Goal: Transaction & Acquisition: Purchase product/service

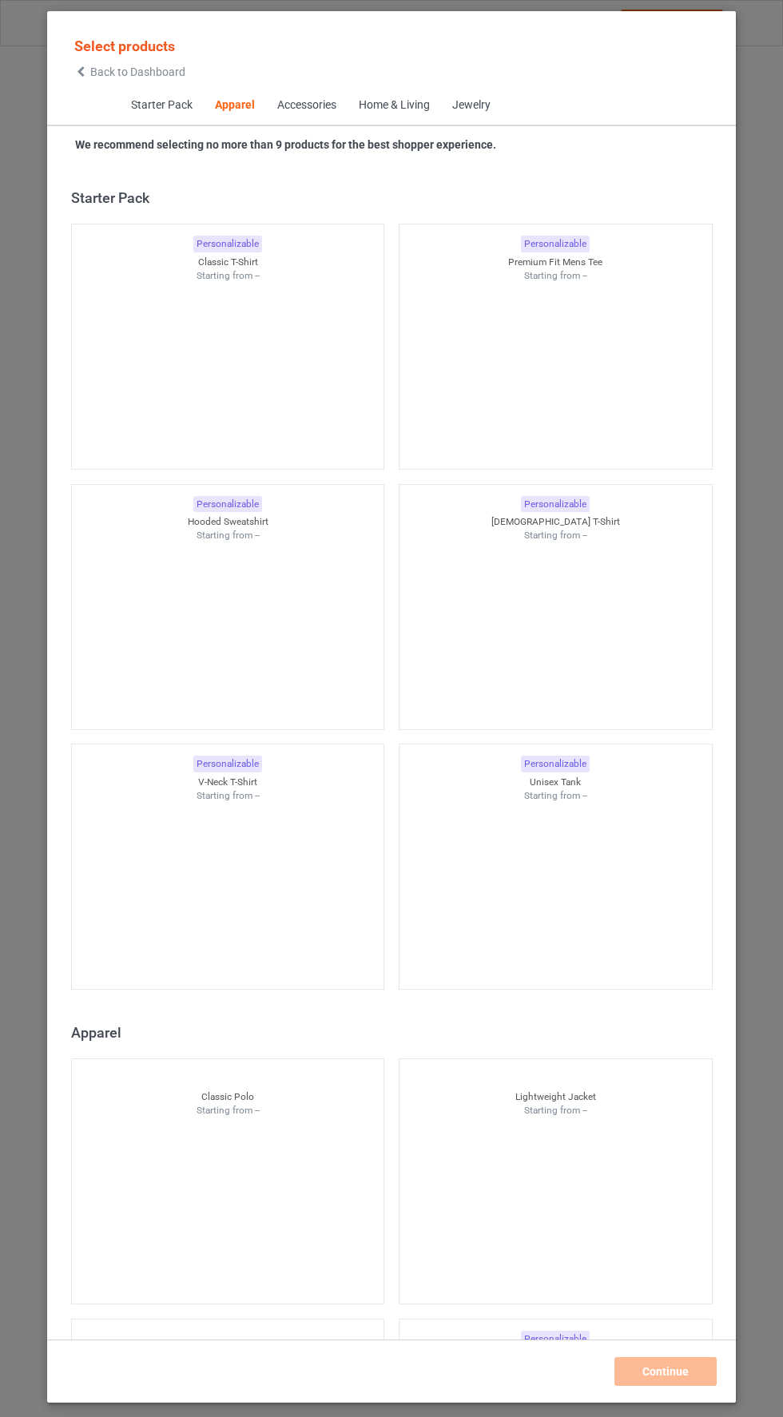
scroll to position [855, 0]
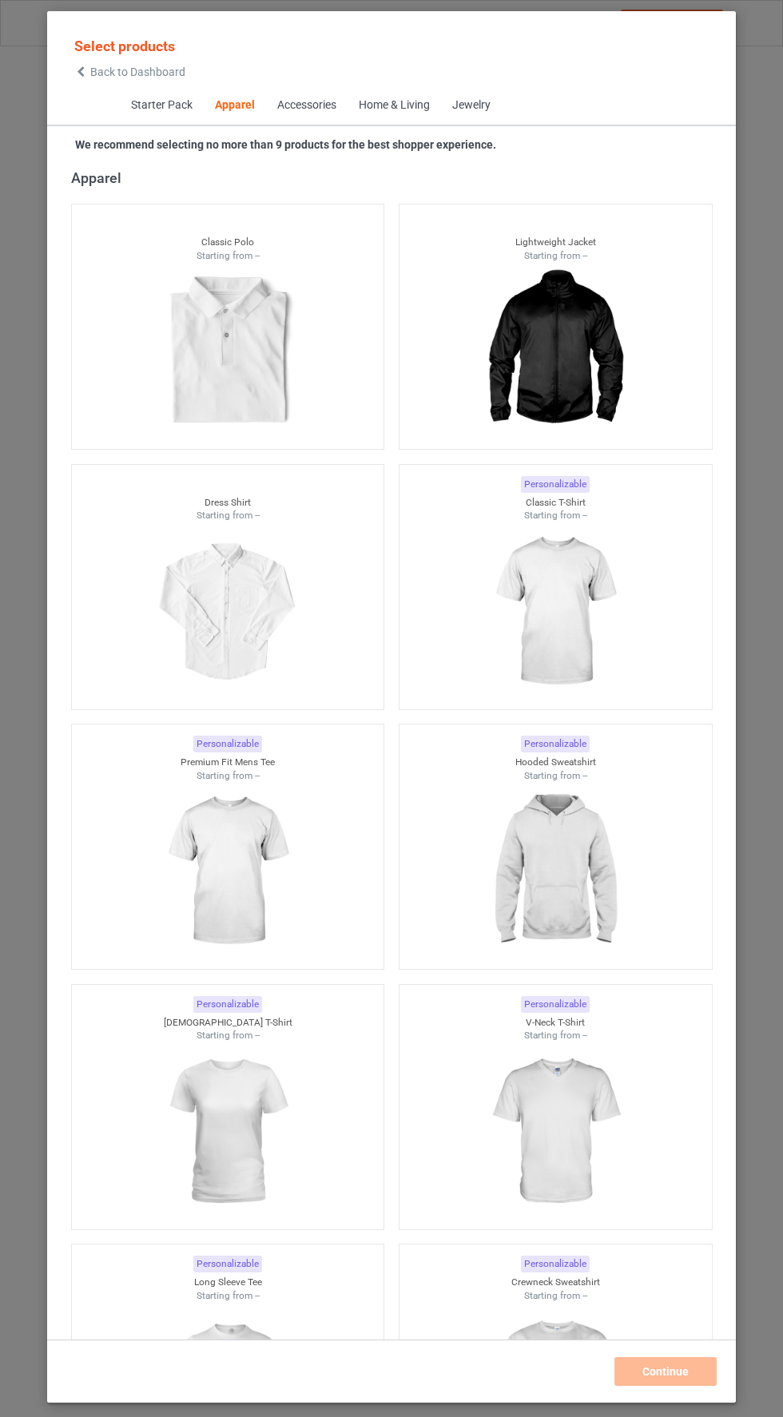
click at [253, 397] on img at bounding box center [227, 351] width 143 height 179
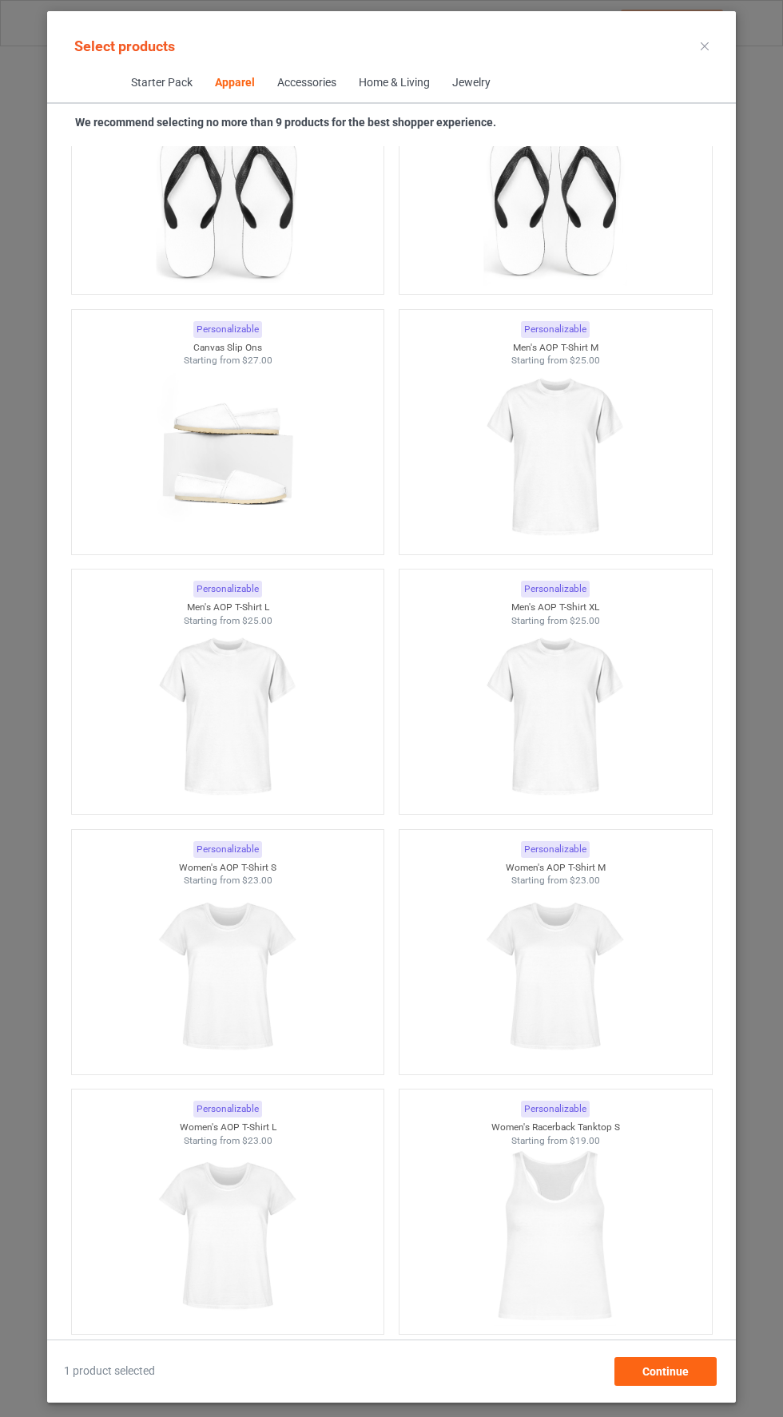
scroll to position [6029, 0]
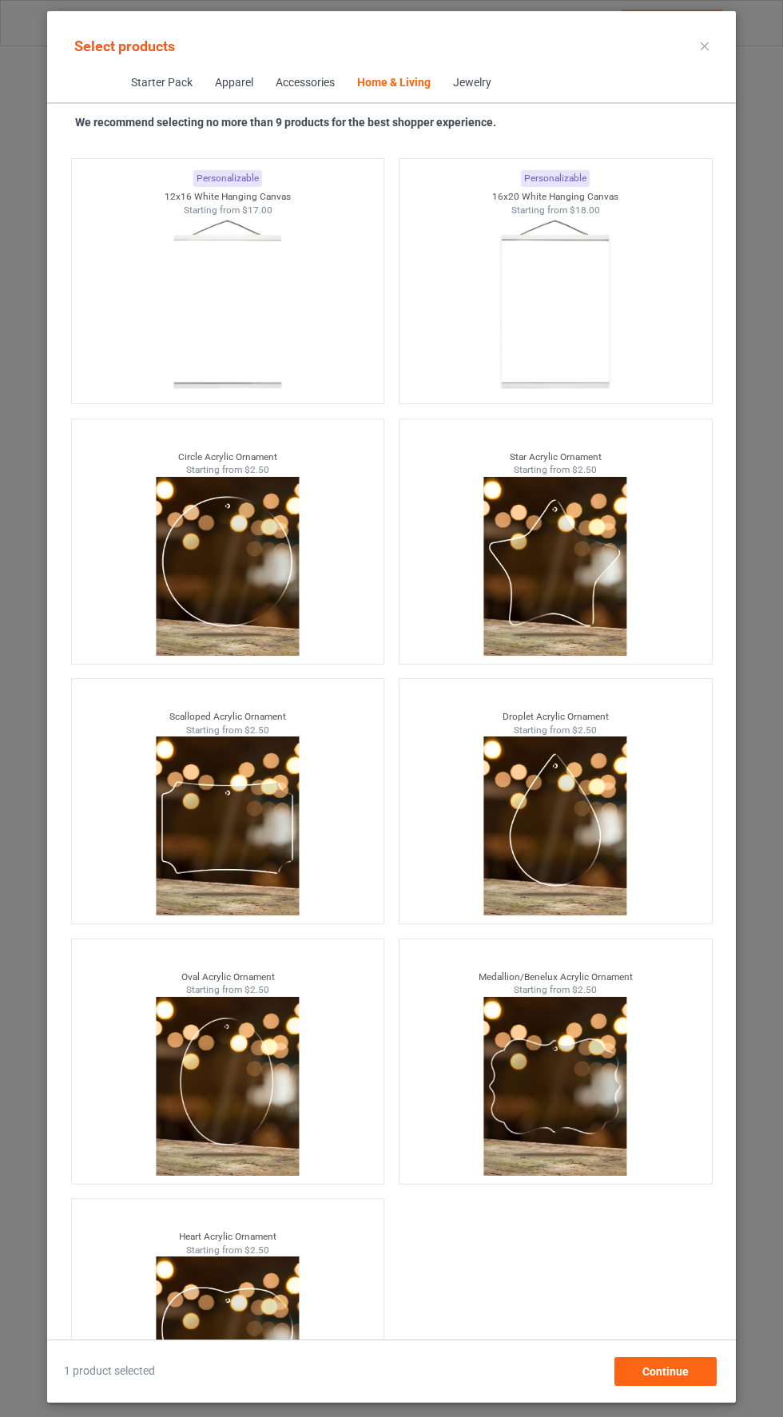
scroll to position [107, 0]
click at [658, 1378] on span "Continue" at bounding box center [665, 1371] width 46 height 13
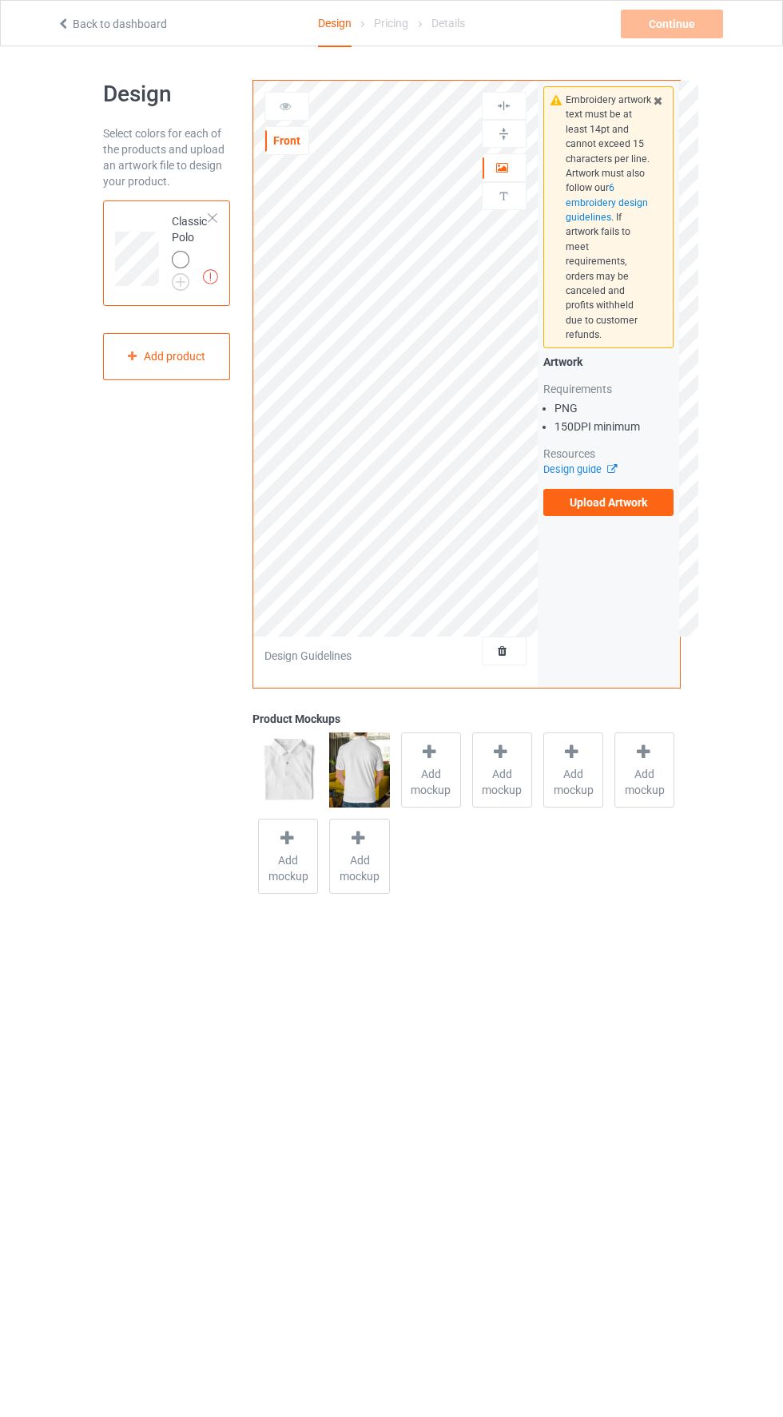
click at [625, 489] on label "Upload Artwork" at bounding box center [608, 502] width 131 height 27
click at [0, 0] on input "Upload Artwork" at bounding box center [0, 0] width 0 height 0
